Goal: Task Accomplishment & Management: Use online tool/utility

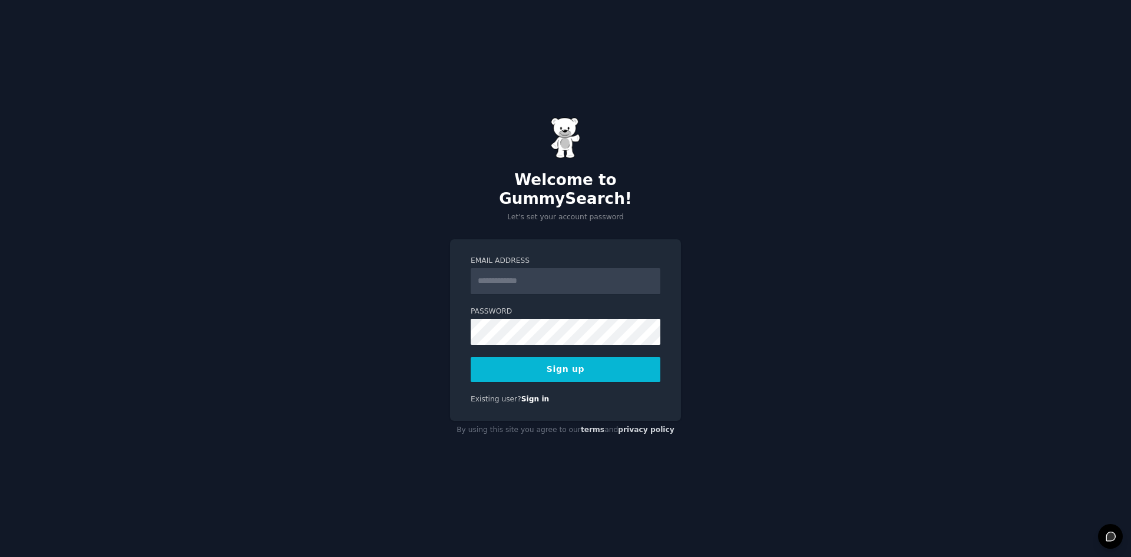
click at [512, 271] on input "Email Address" at bounding box center [566, 281] width 190 height 26
type input "**********"
click at [593, 358] on button "Sign up" at bounding box center [566, 369] width 190 height 25
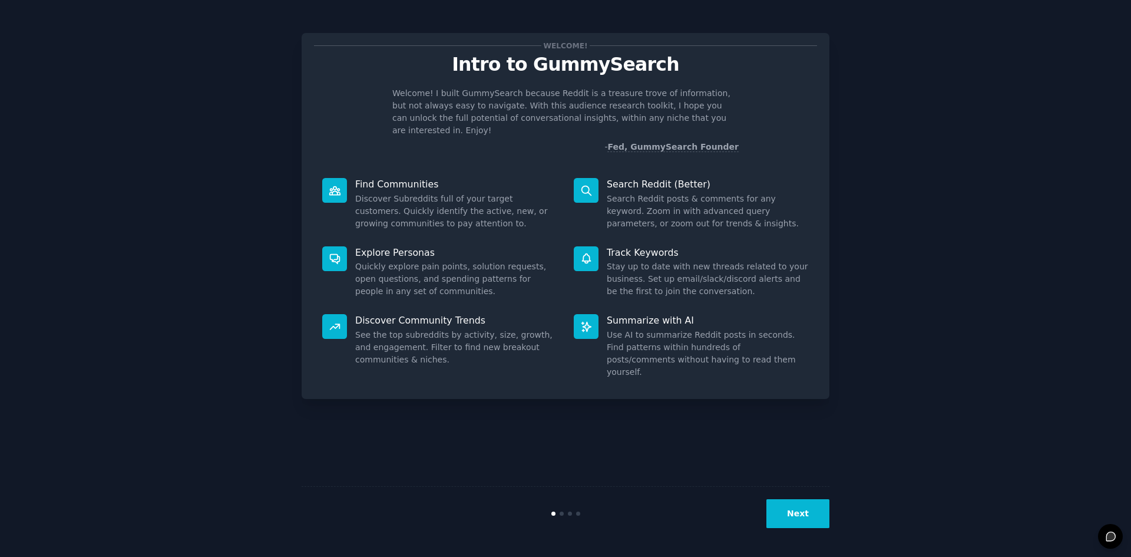
click at [808, 510] on button "Next" at bounding box center [797, 513] width 63 height 29
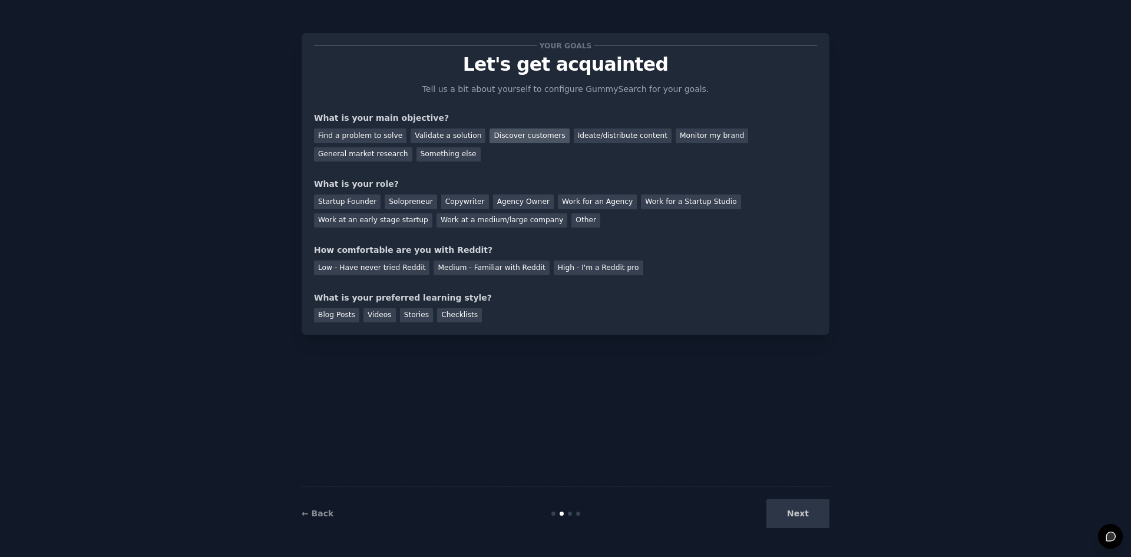
click at [518, 136] on div "Discover customers" at bounding box center [529, 135] width 80 height 15
click at [623, 132] on div "Ideate/distribute content" at bounding box center [623, 135] width 98 height 15
click at [436, 219] on div "Work at a medium/large company" at bounding box center [501, 220] width 131 height 15
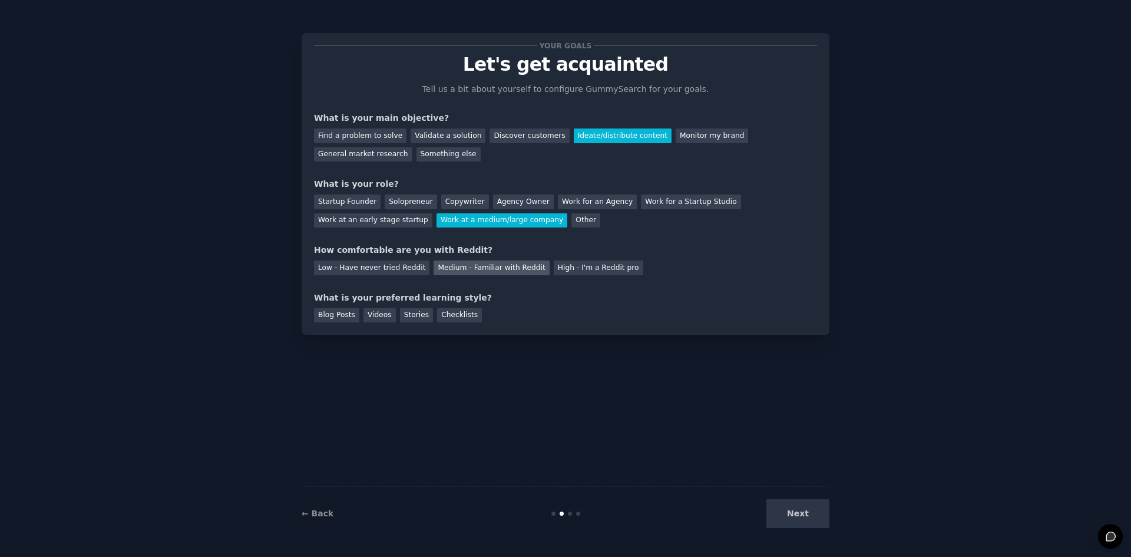
click at [439, 264] on div "Medium - Familiar with Reddit" at bounding box center [491, 267] width 115 height 15
click at [437, 312] on div "Checklists" at bounding box center [459, 315] width 45 height 15
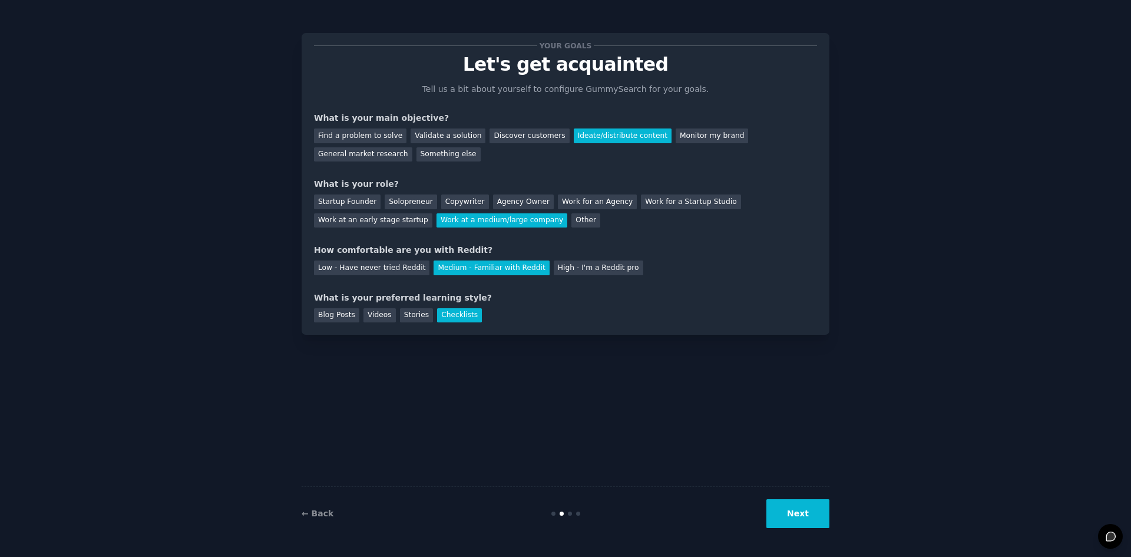
click at [795, 514] on button "Next" at bounding box center [797, 513] width 63 height 29
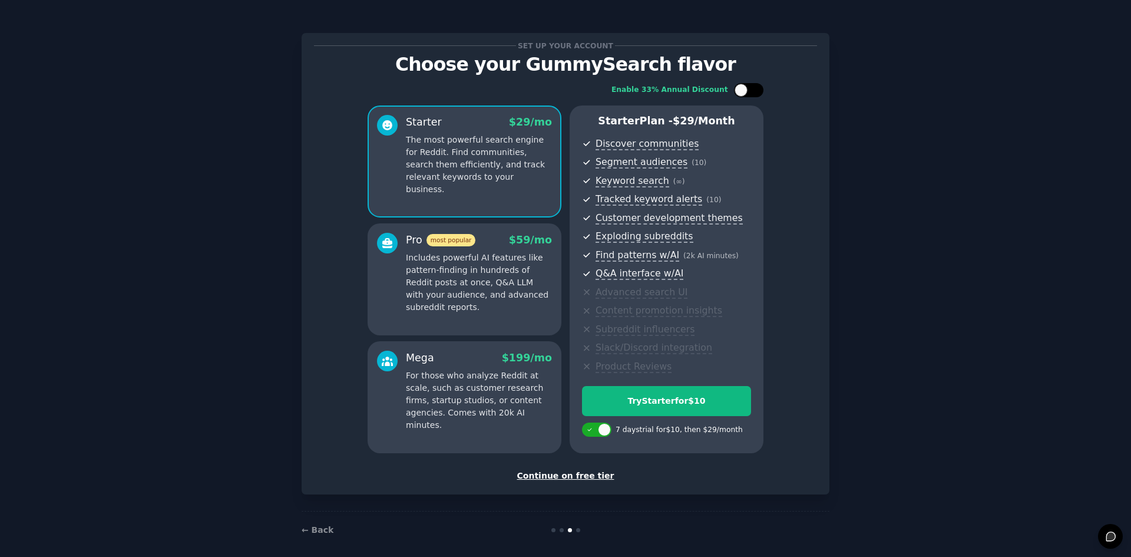
click at [746, 87] on div at bounding box center [748, 90] width 29 height 14
click at [747, 87] on div at bounding box center [748, 90] width 29 height 14
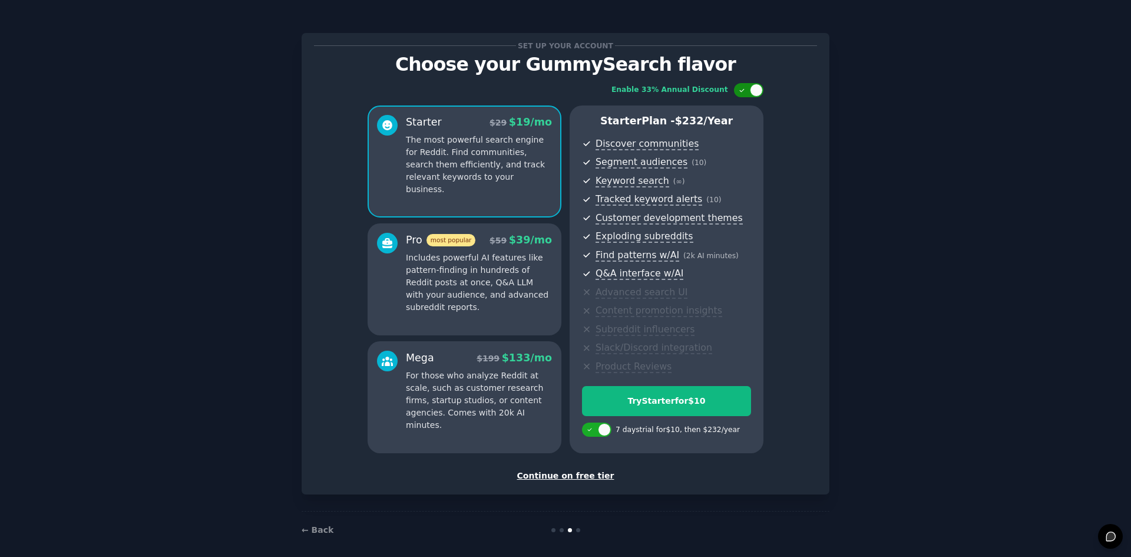
click at [747, 87] on div at bounding box center [748, 90] width 29 height 14
checkbox input "true"
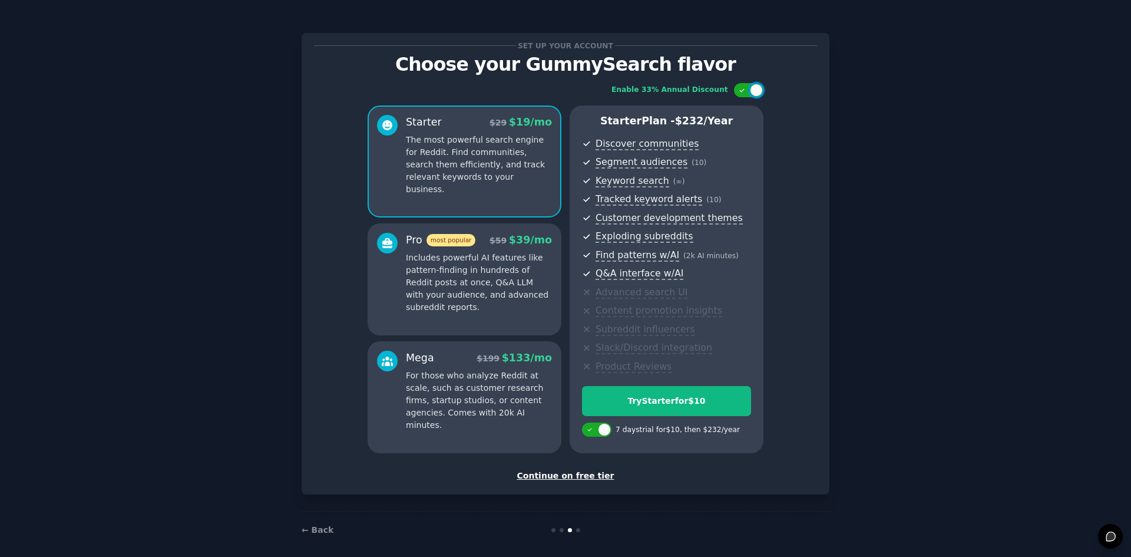
click at [572, 476] on div "Continue on free tier" at bounding box center [565, 475] width 503 height 12
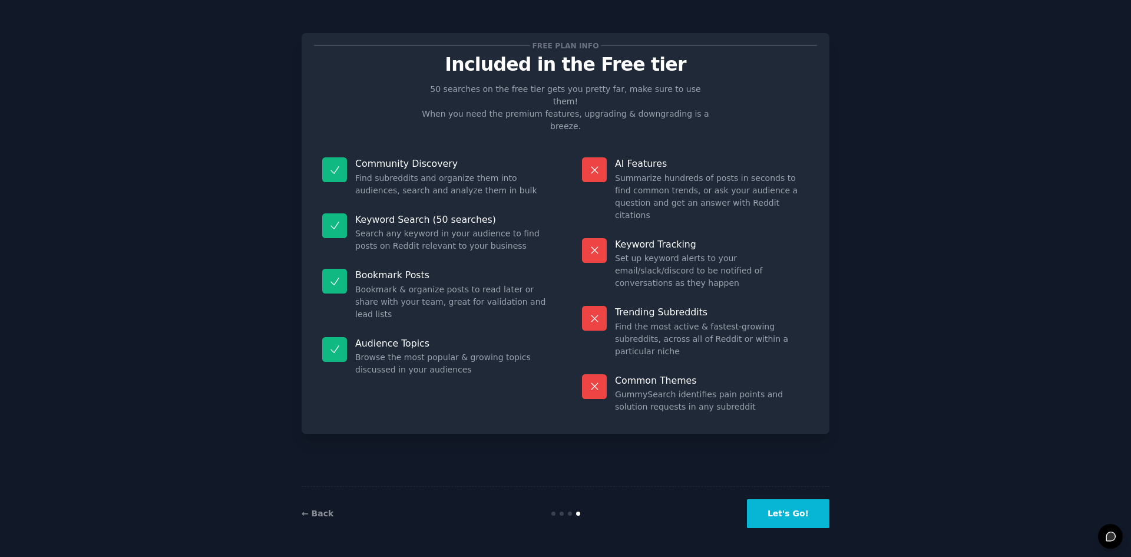
click at [769, 512] on button "Let's Go!" at bounding box center [788, 513] width 82 height 29
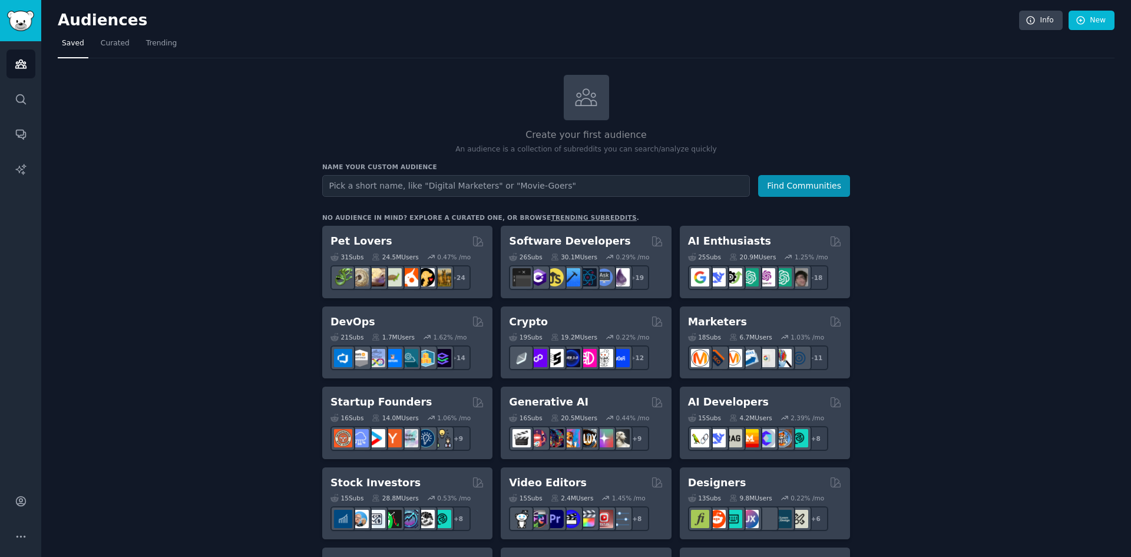
click at [409, 188] on input "text" at bounding box center [536, 186] width 428 height 22
type input "Holiday Let Owners"
click at [781, 183] on button "Find Communities" at bounding box center [804, 186] width 92 height 22
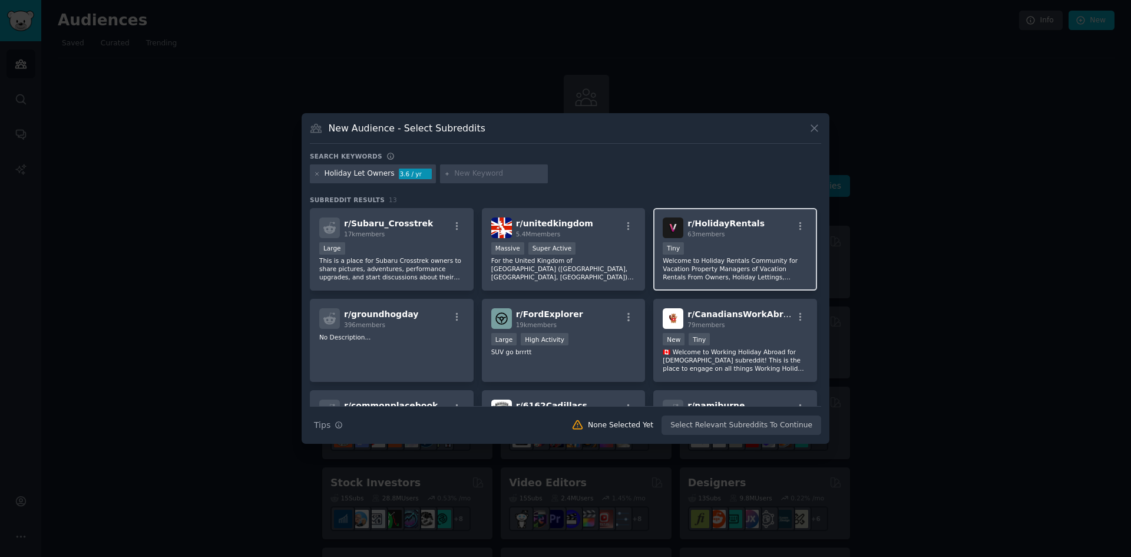
click at [728, 254] on div "Tiny" at bounding box center [735, 249] width 145 height 15
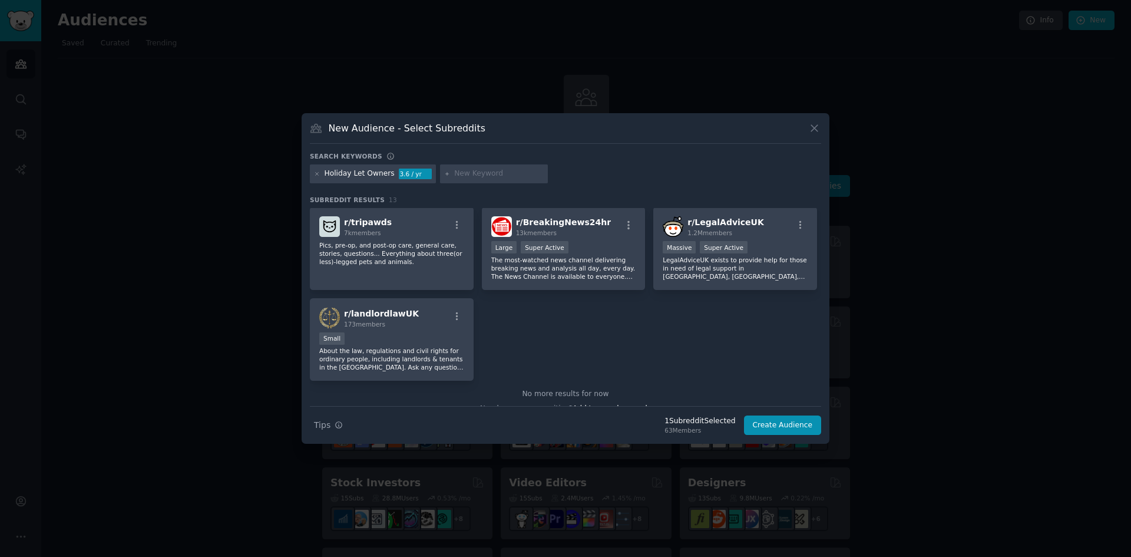
scroll to position [282, 0]
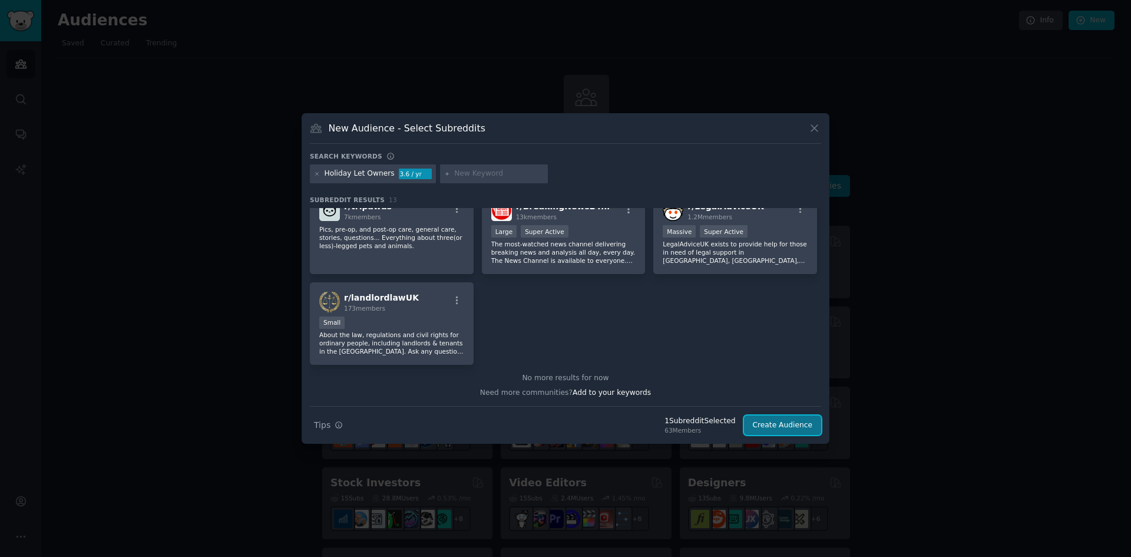
click at [780, 424] on button "Create Audience" at bounding box center [783, 425] width 78 height 20
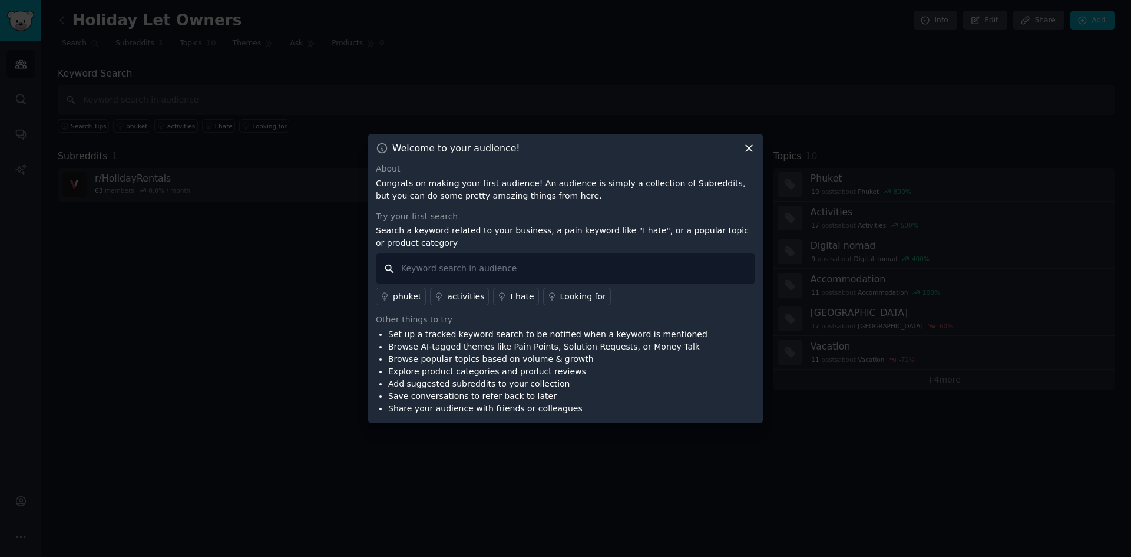
click at [575, 264] on input "text" at bounding box center [565, 268] width 379 height 30
click at [752, 147] on icon at bounding box center [749, 148] width 12 height 12
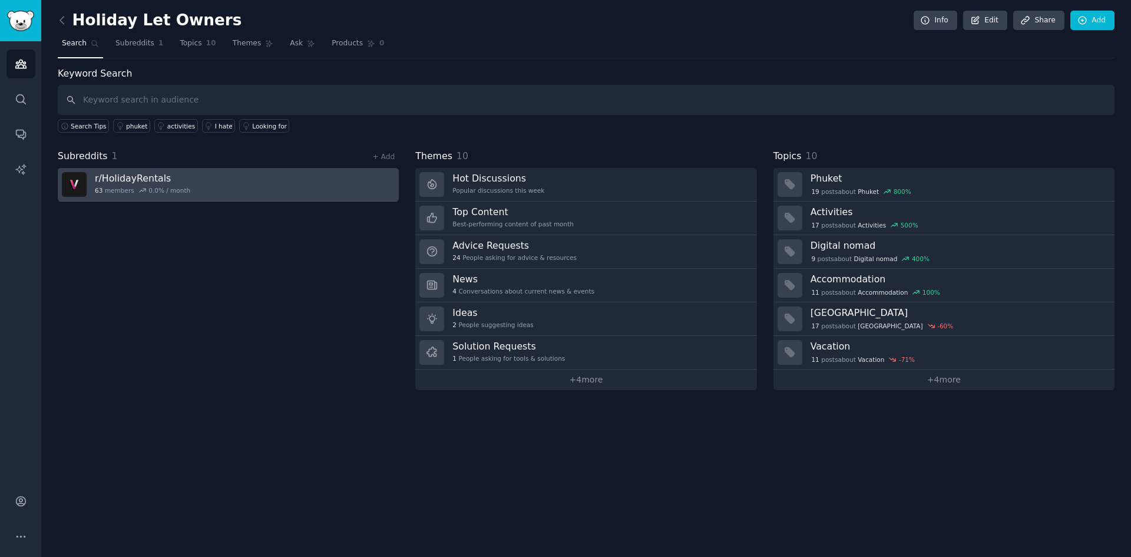
click at [224, 184] on link "r/ HolidayRentals 63 members 0.0 % / month" at bounding box center [228, 185] width 341 height 34
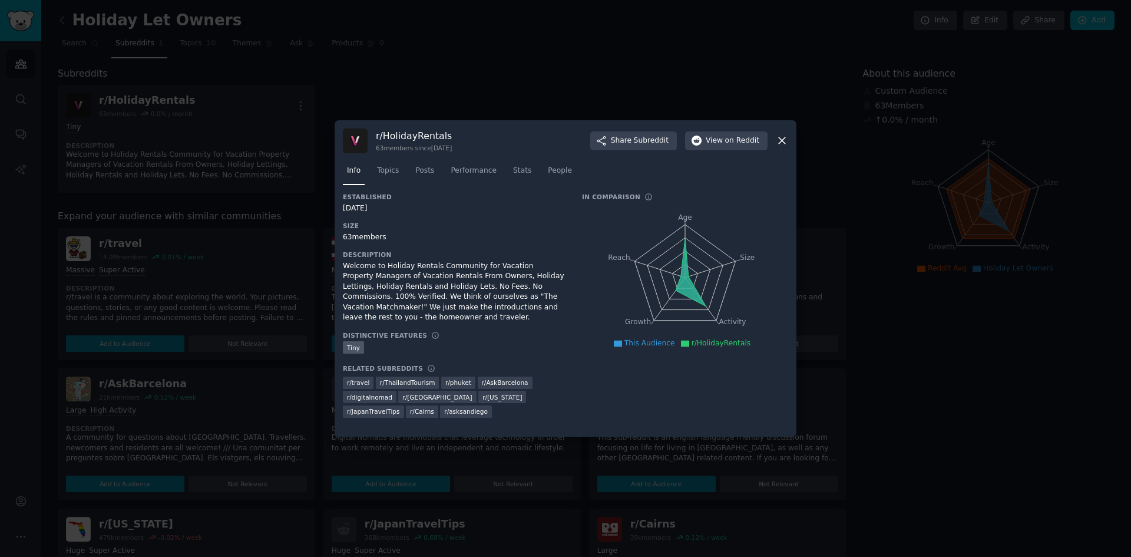
click at [778, 141] on icon at bounding box center [782, 140] width 12 height 12
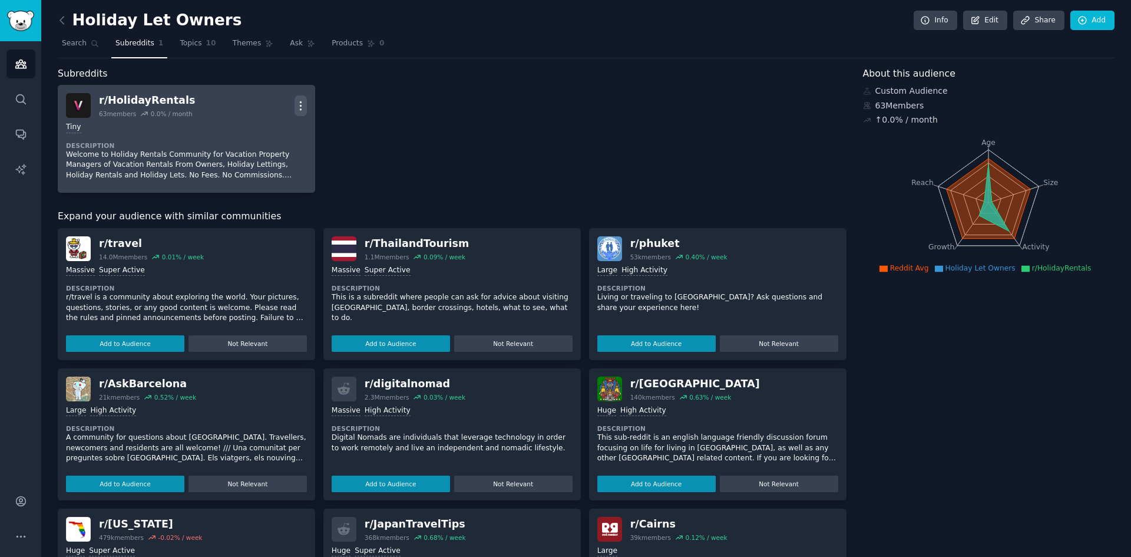
click at [299, 104] on icon "button" at bounding box center [301, 106] width 12 height 12
click at [130, 148] on dt "Description" at bounding box center [186, 145] width 241 height 8
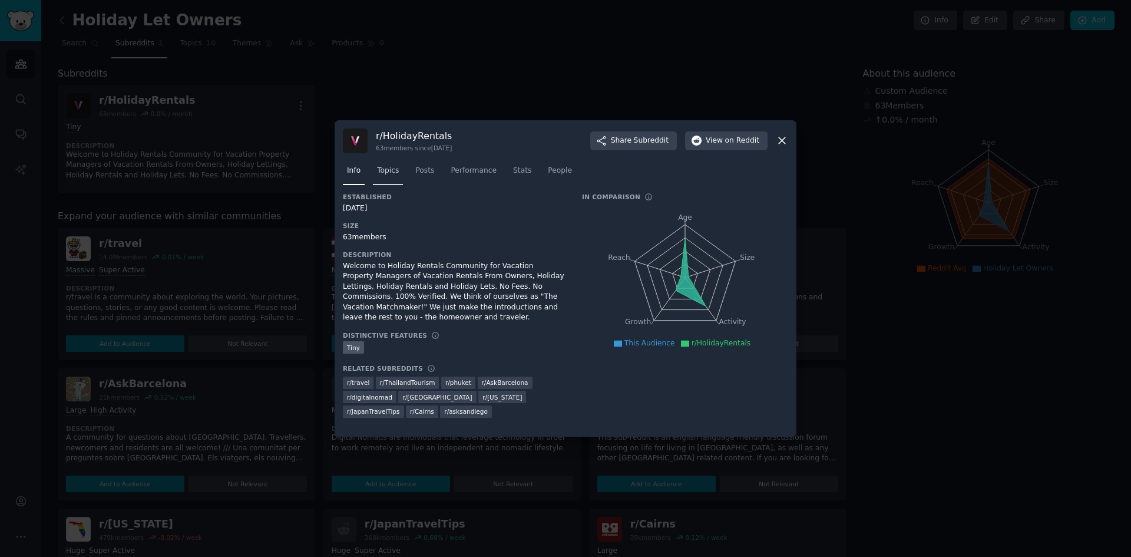
click at [387, 174] on span "Topics" at bounding box center [388, 171] width 22 height 11
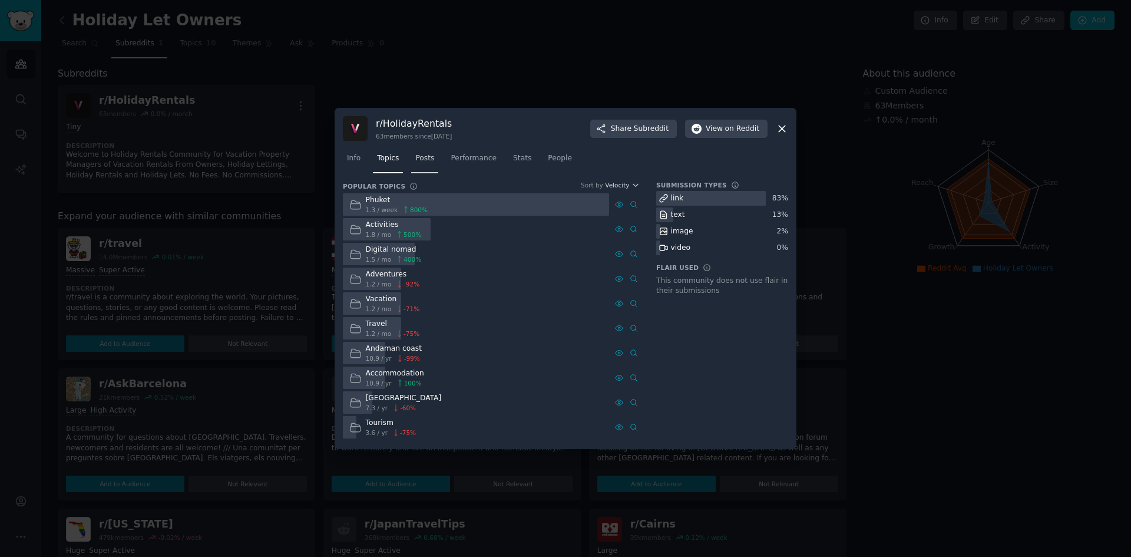
click at [422, 158] on span "Posts" at bounding box center [424, 158] width 19 height 11
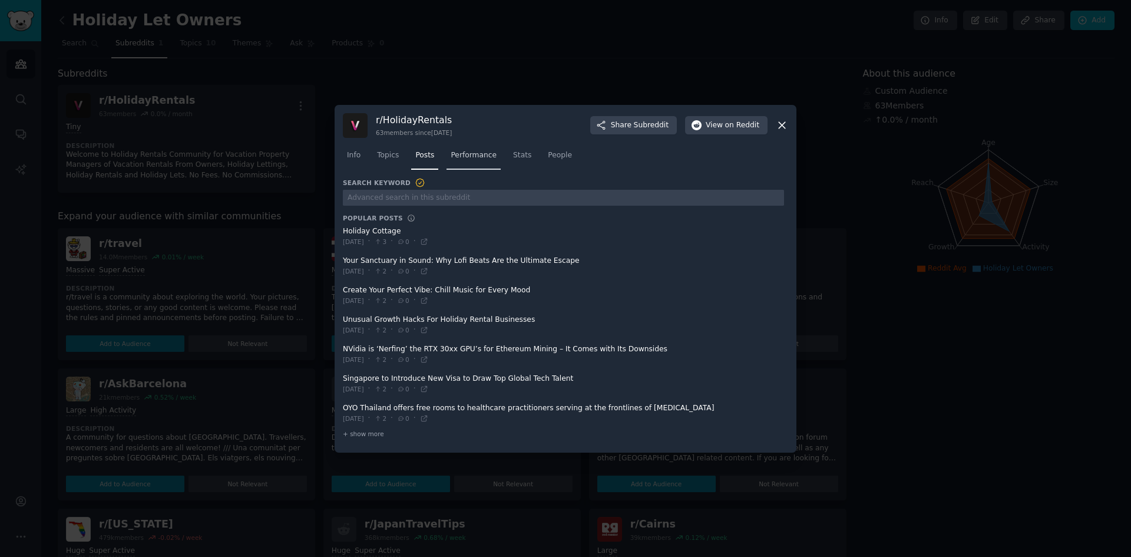
click at [477, 156] on span "Performance" at bounding box center [474, 155] width 46 height 11
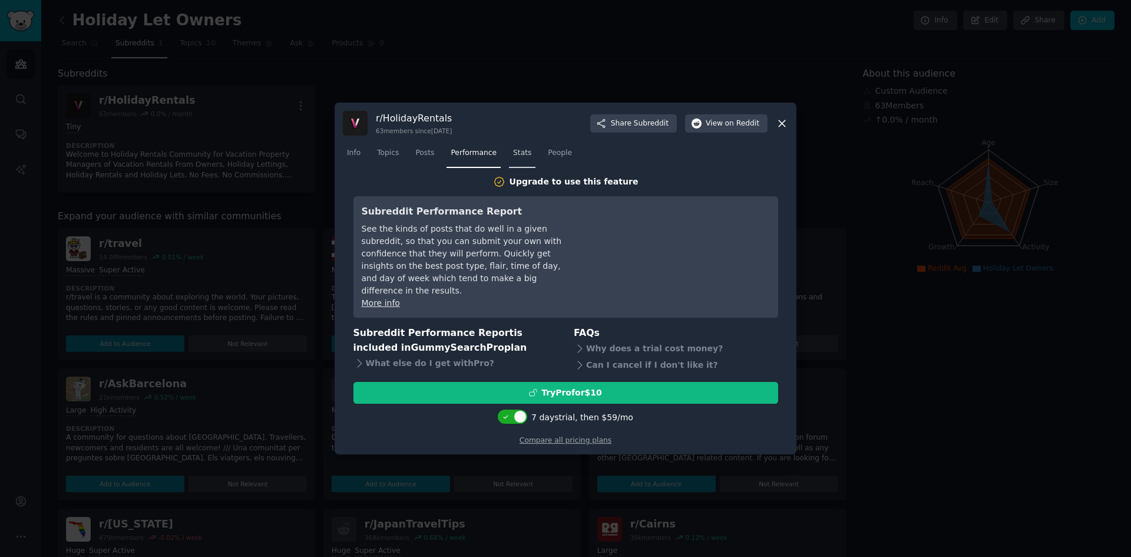
click at [513, 158] on span "Stats" at bounding box center [522, 153] width 18 height 11
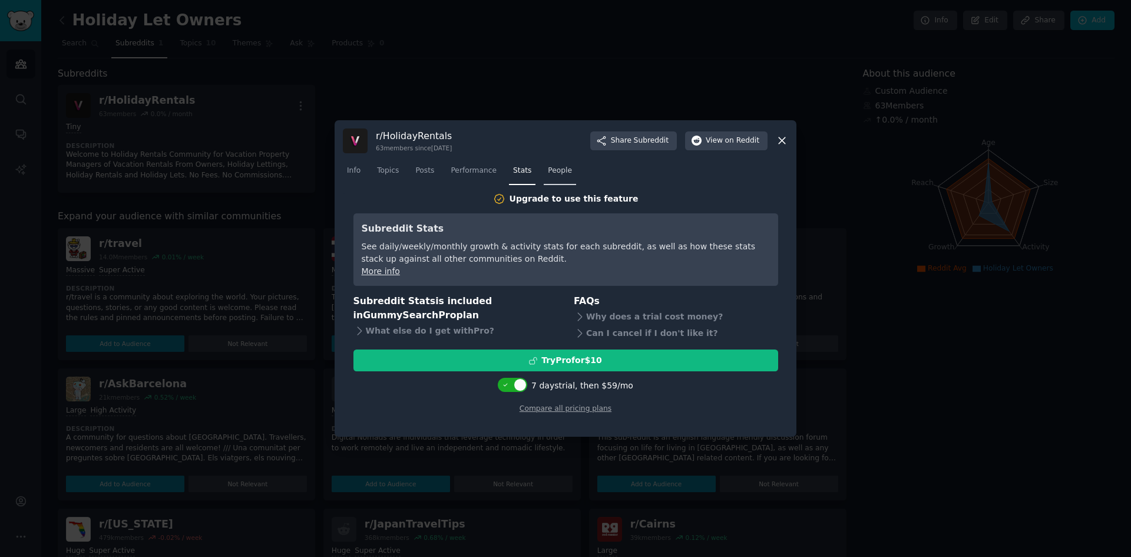
click at [548, 169] on span "People" at bounding box center [560, 171] width 24 height 11
click at [421, 180] on link "Posts" at bounding box center [424, 173] width 27 height 24
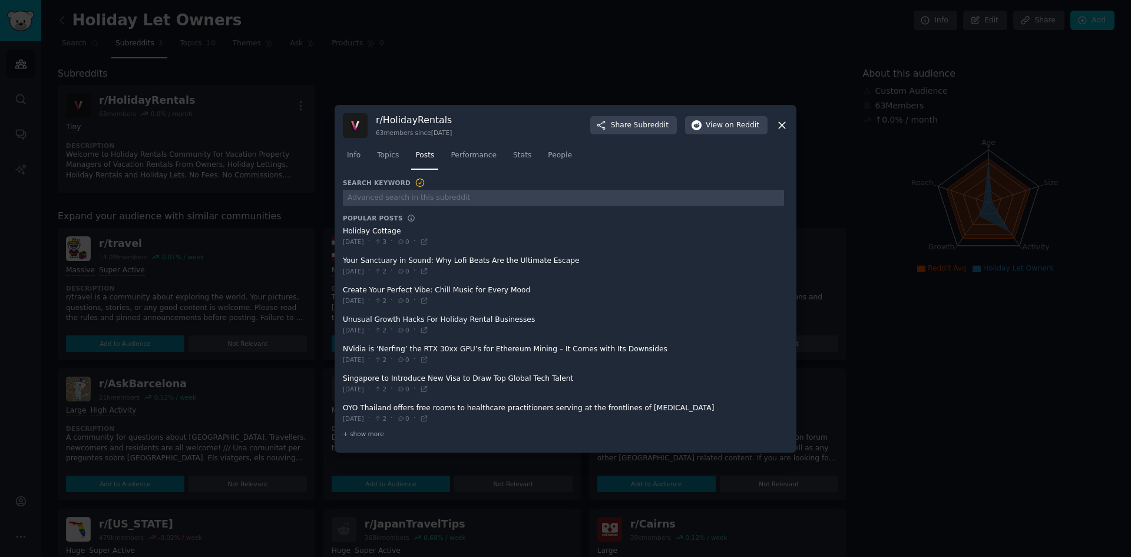
click at [520, 75] on div at bounding box center [565, 278] width 1131 height 557
